Goal: Information Seeking & Learning: Check status

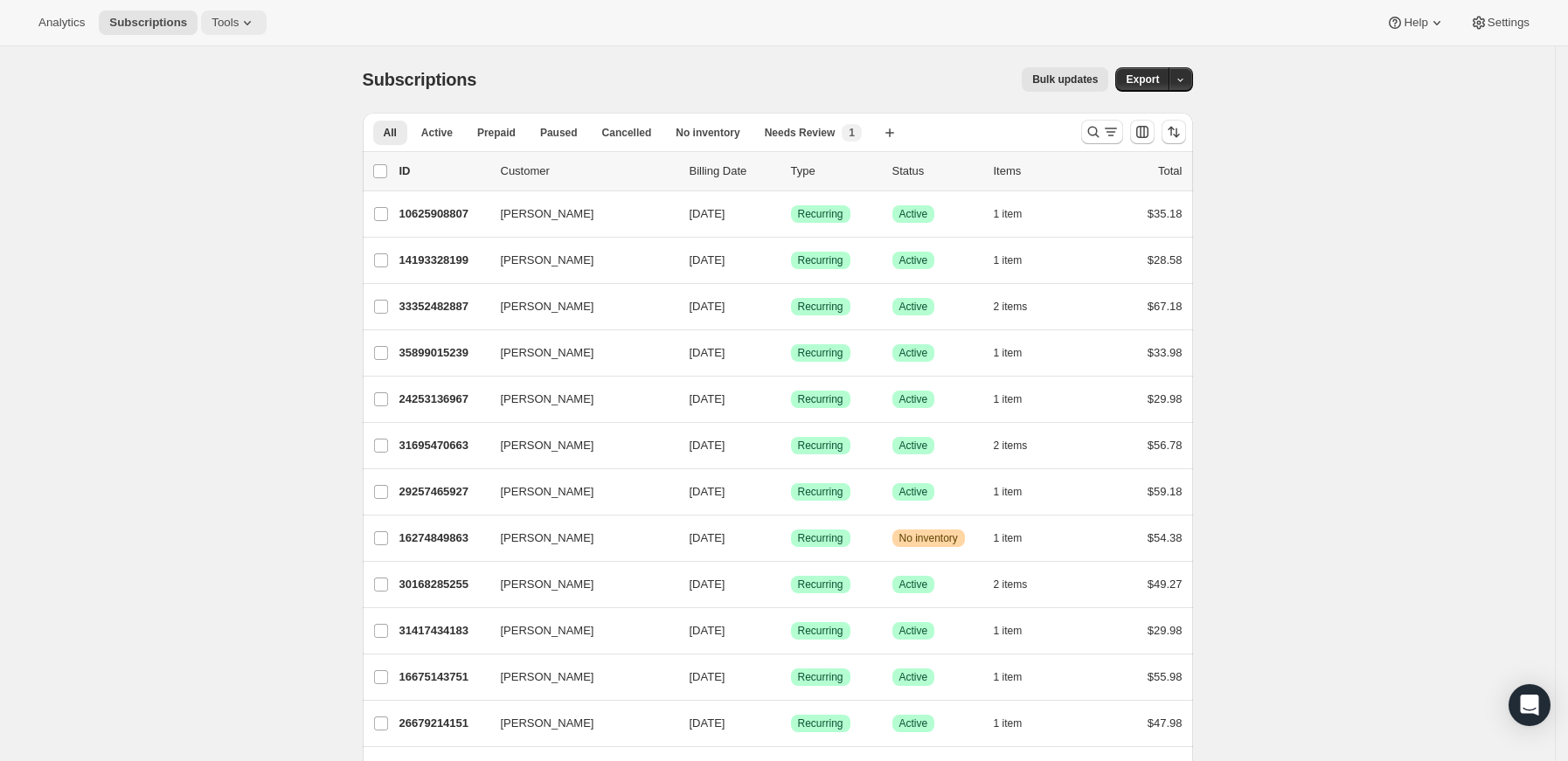
click at [220, 17] on span "Tools" at bounding box center [225, 22] width 27 height 14
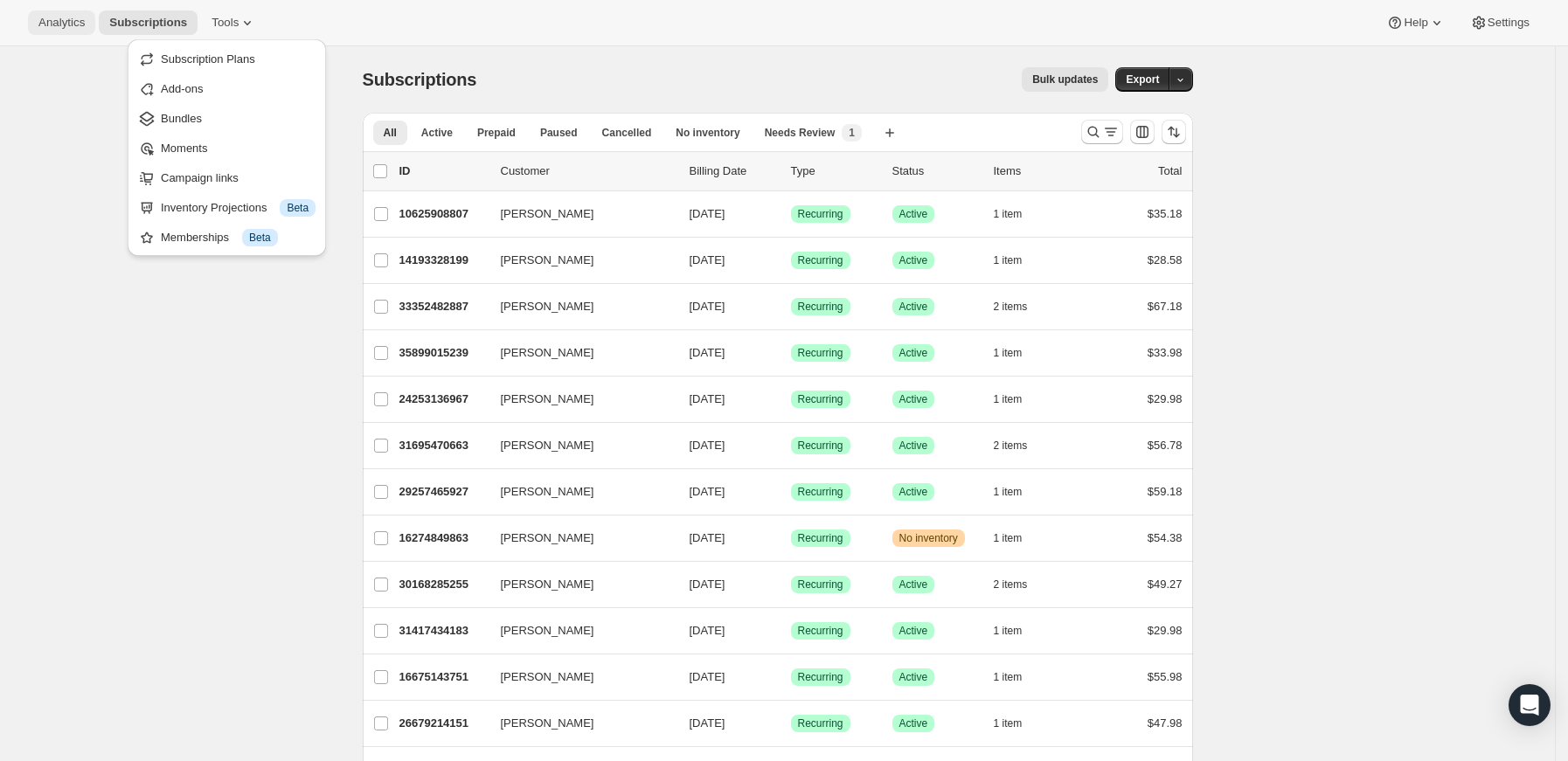
click at [65, 25] on span "Analytics" at bounding box center [61, 22] width 47 height 14
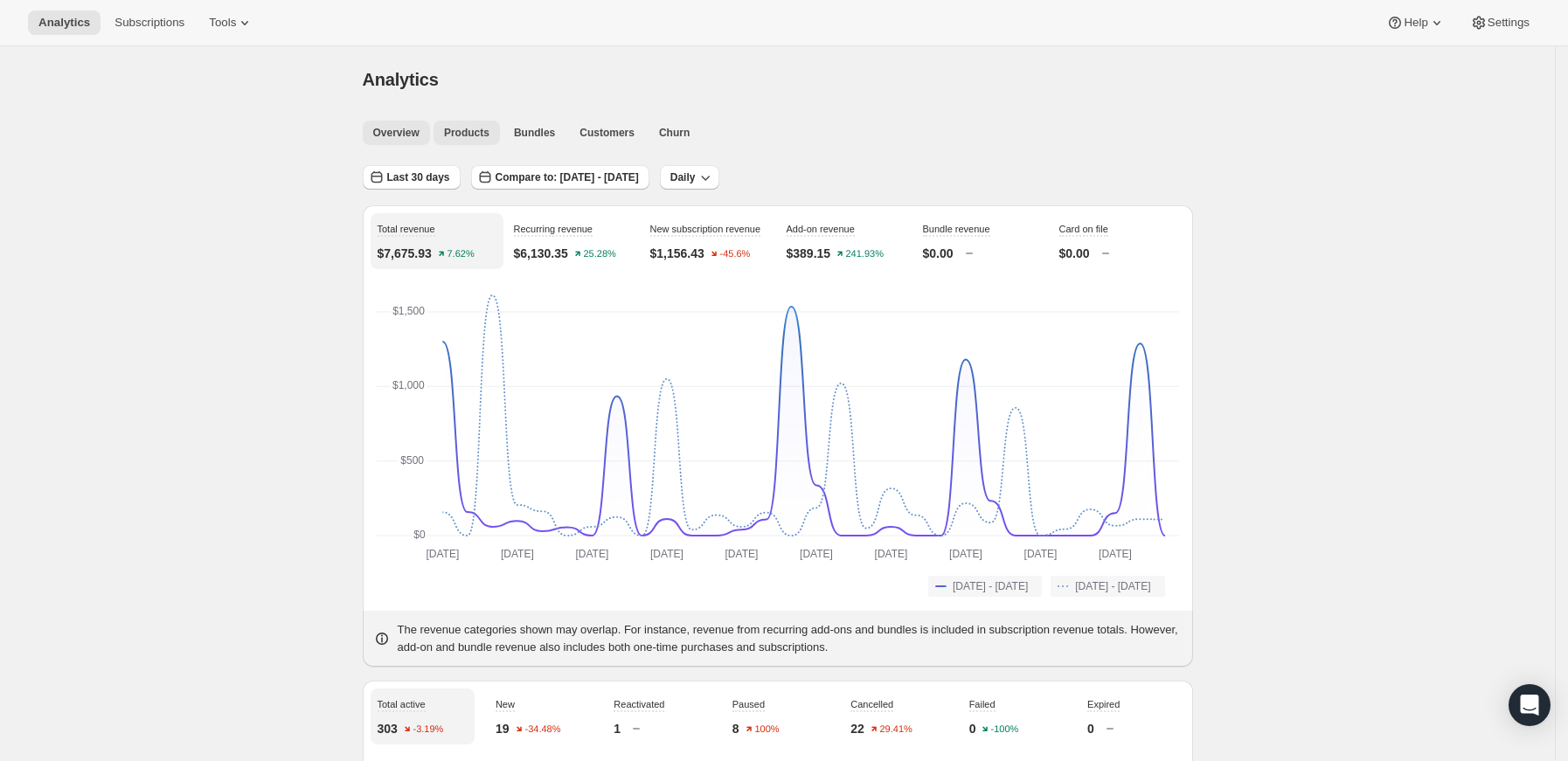
click at [467, 137] on span "Products" at bounding box center [467, 132] width 46 height 14
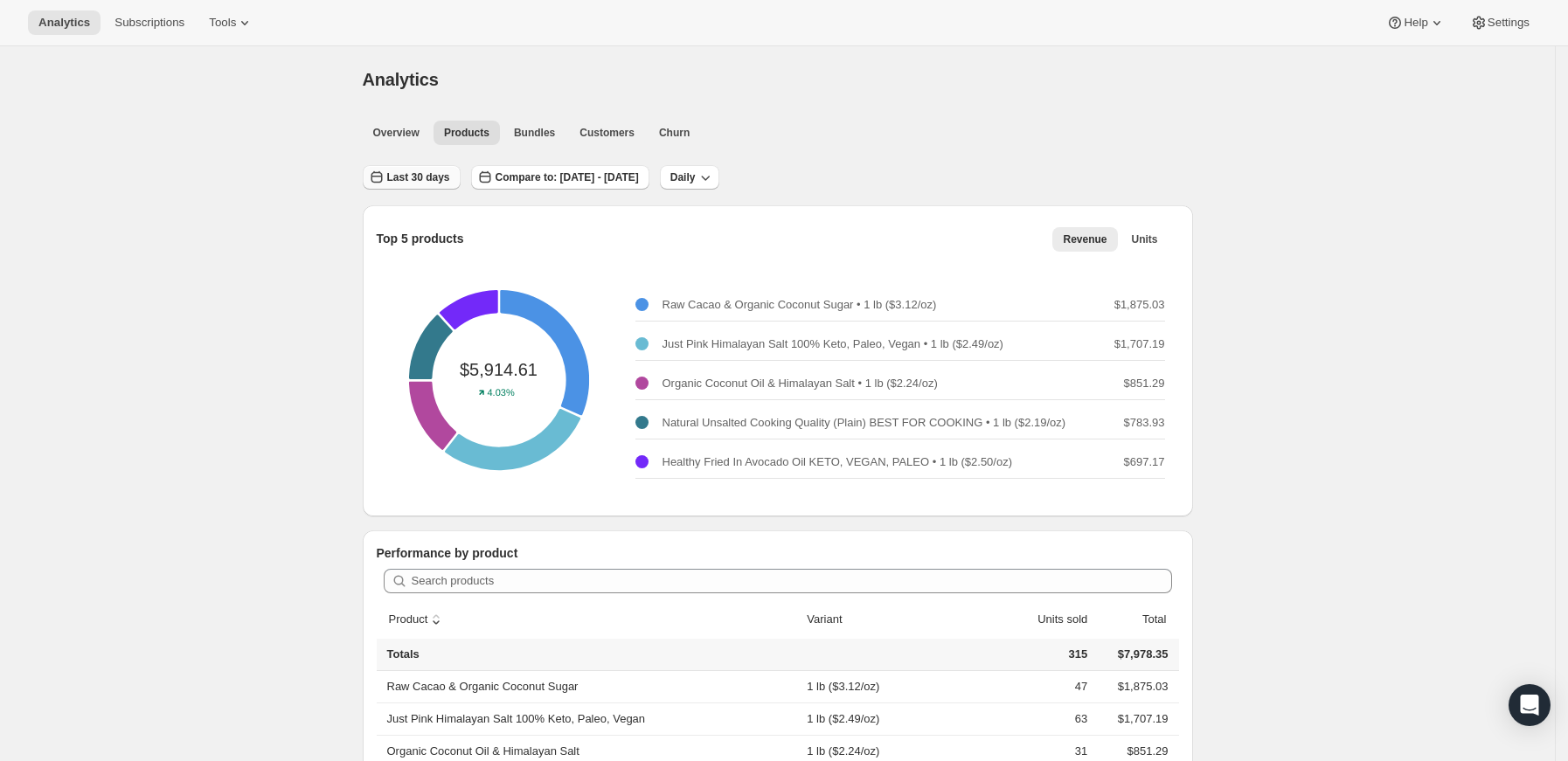
click at [444, 174] on span "Last 30 days" at bounding box center [418, 177] width 63 height 14
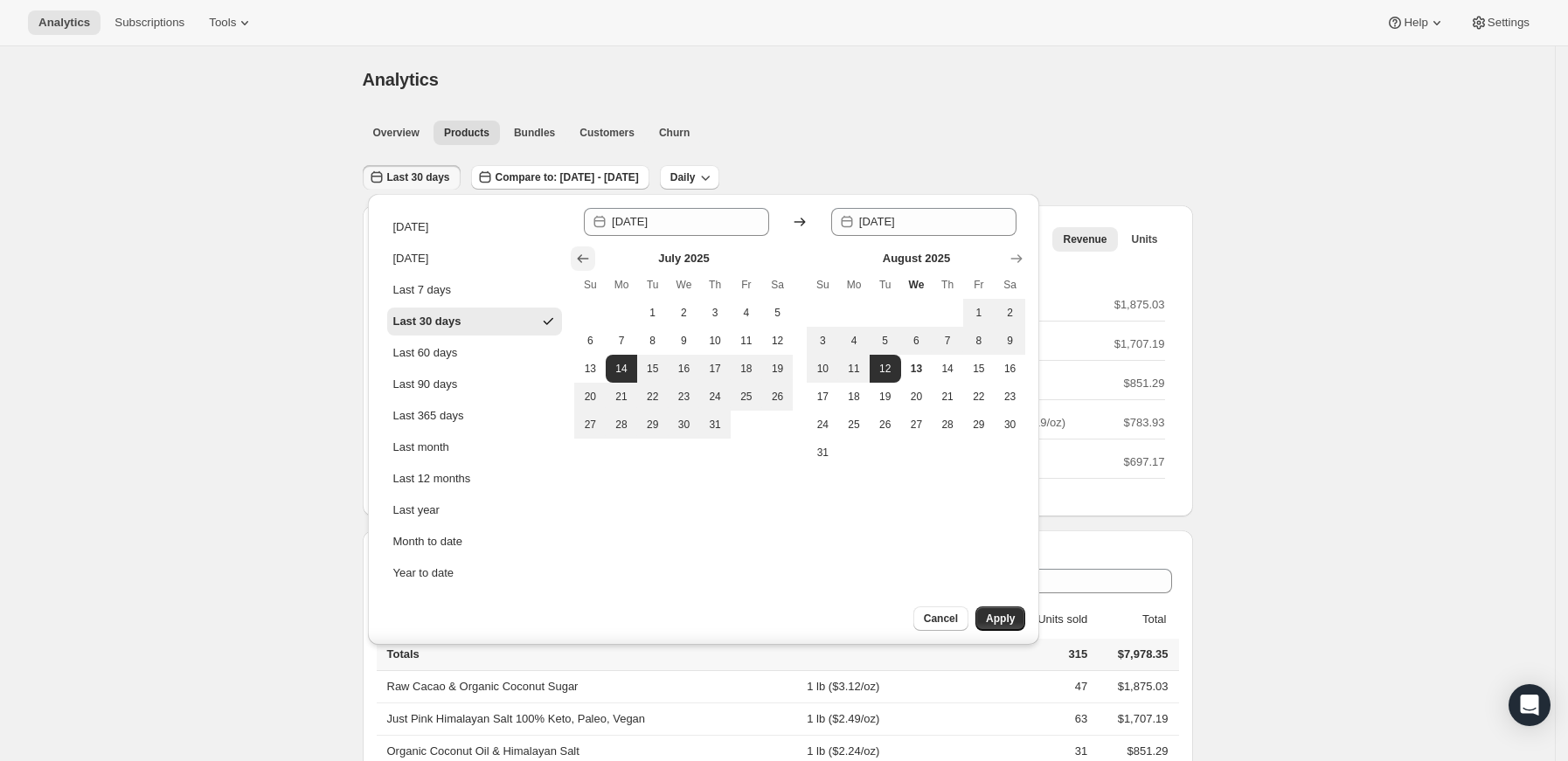
click at [582, 254] on icon "Show previous month, June 2025" at bounding box center [582, 259] width 17 height 17
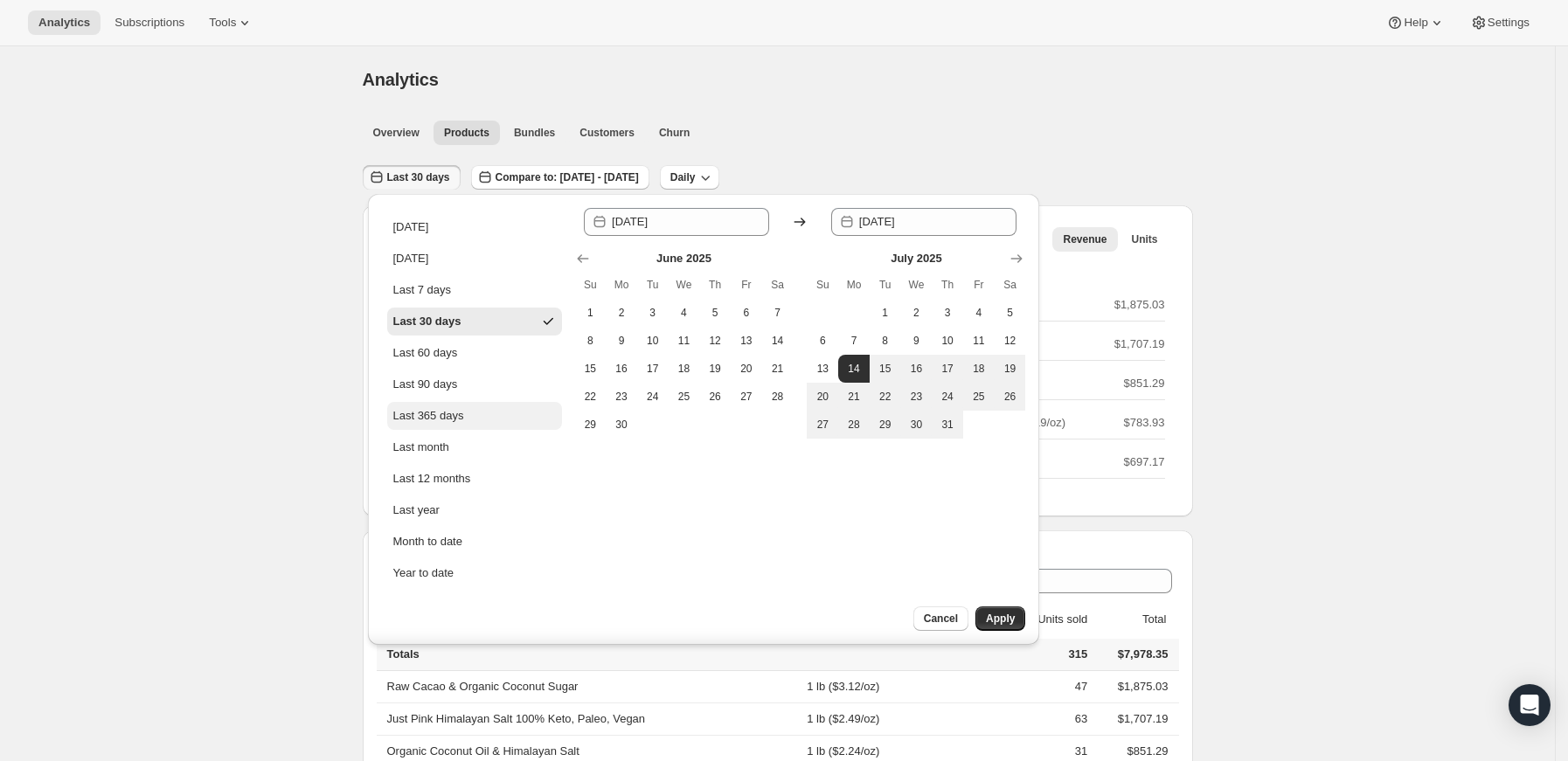
click at [465, 419] on button "Last 365 days" at bounding box center [474, 416] width 175 height 28
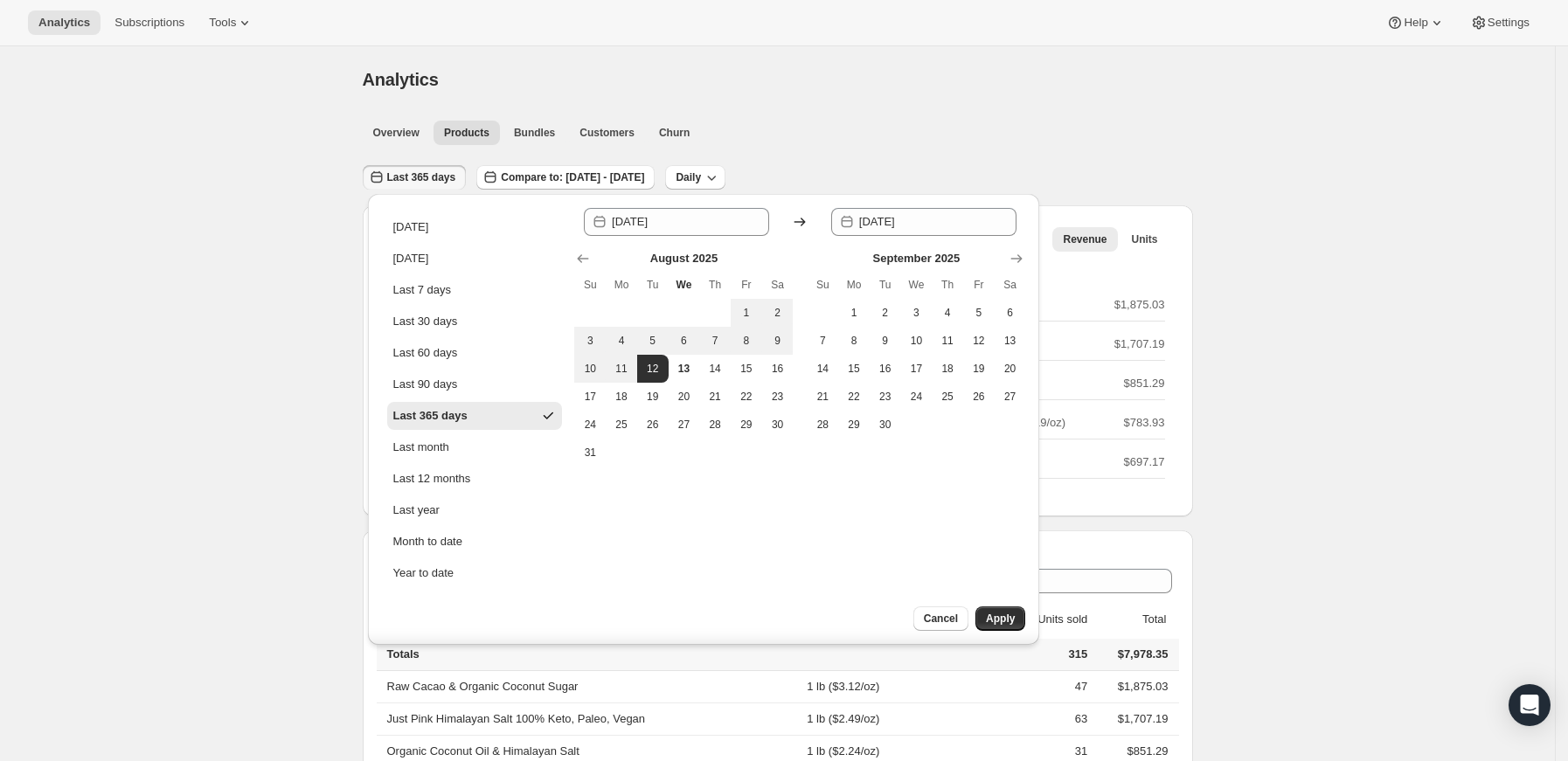
type input "[DATE]"
click at [1013, 623] on span "Apply" at bounding box center [1001, 618] width 29 height 14
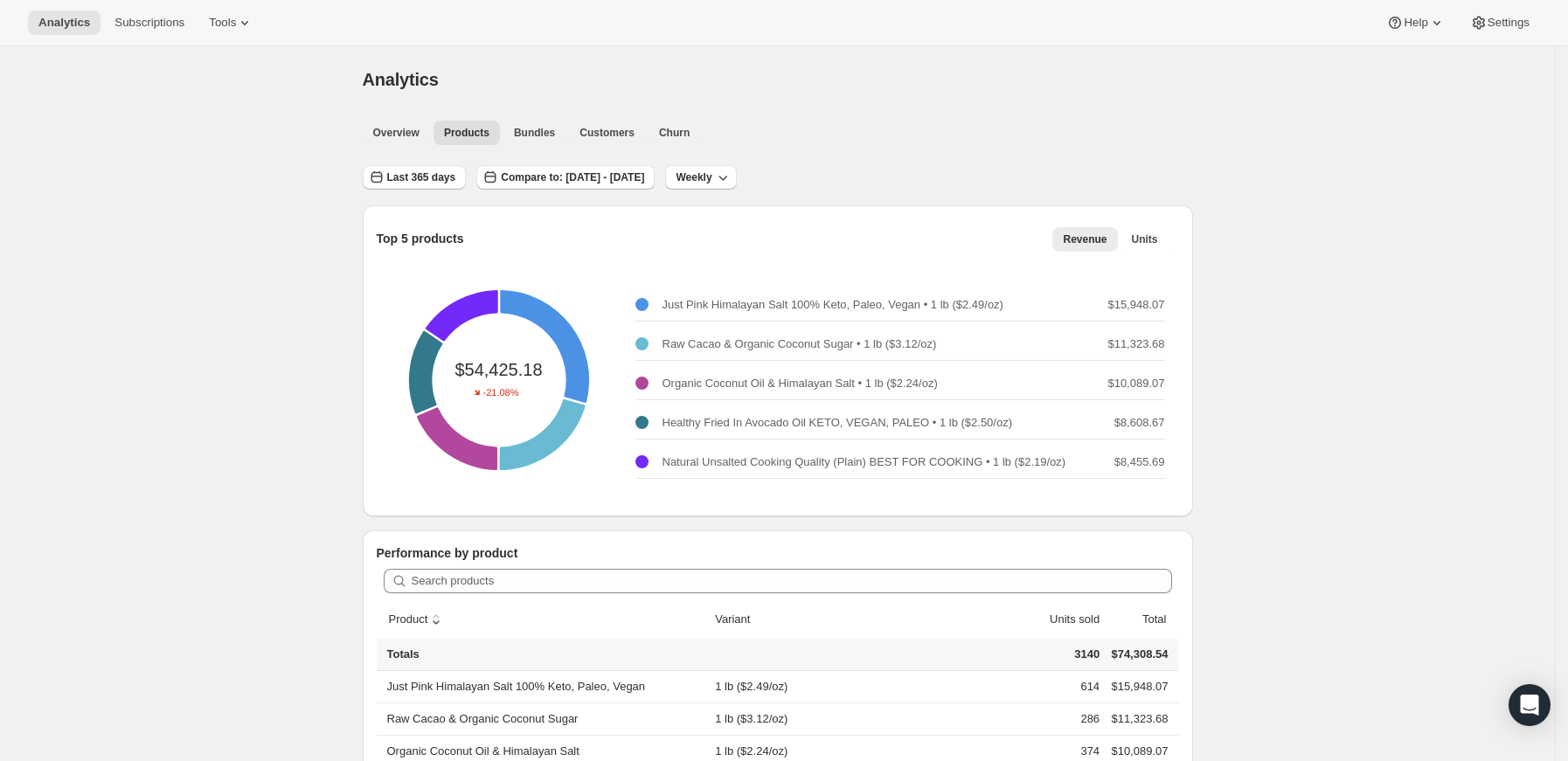
click at [603, 252] on div "Top 5 products Revenue Units More views Revenue Units More views" at bounding box center [778, 238] width 802 height 38
